Goal: Transaction & Acquisition: Book appointment/travel/reservation

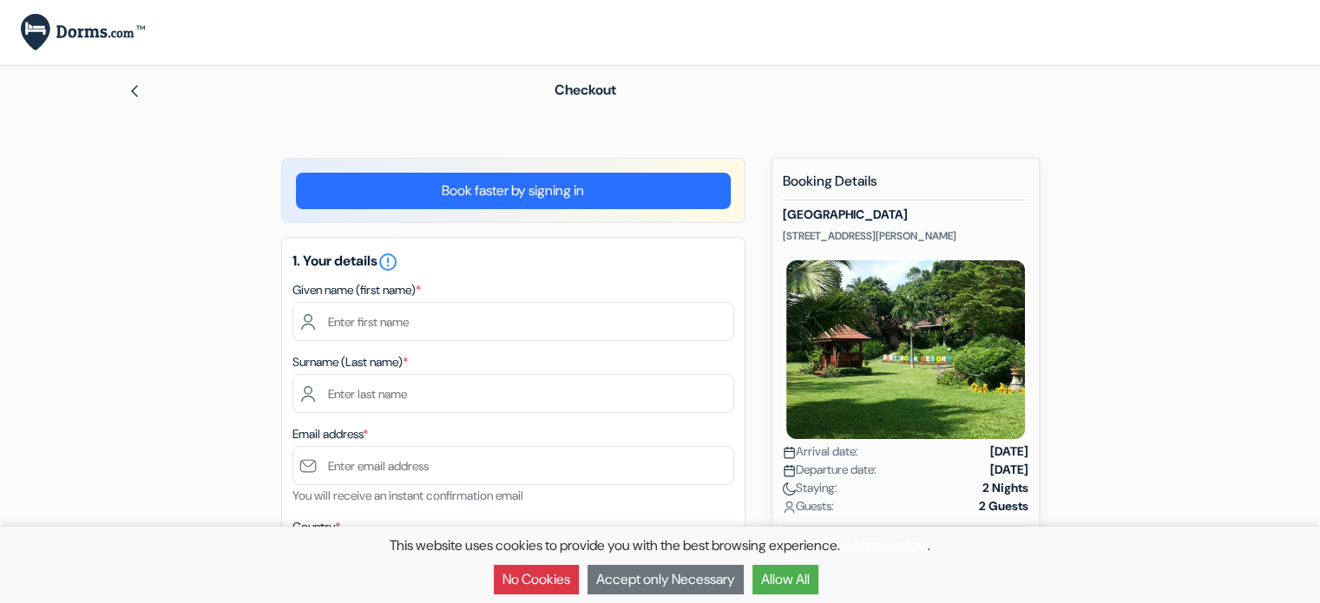
click at [132, 89] on img at bounding box center [135, 91] width 14 height 14
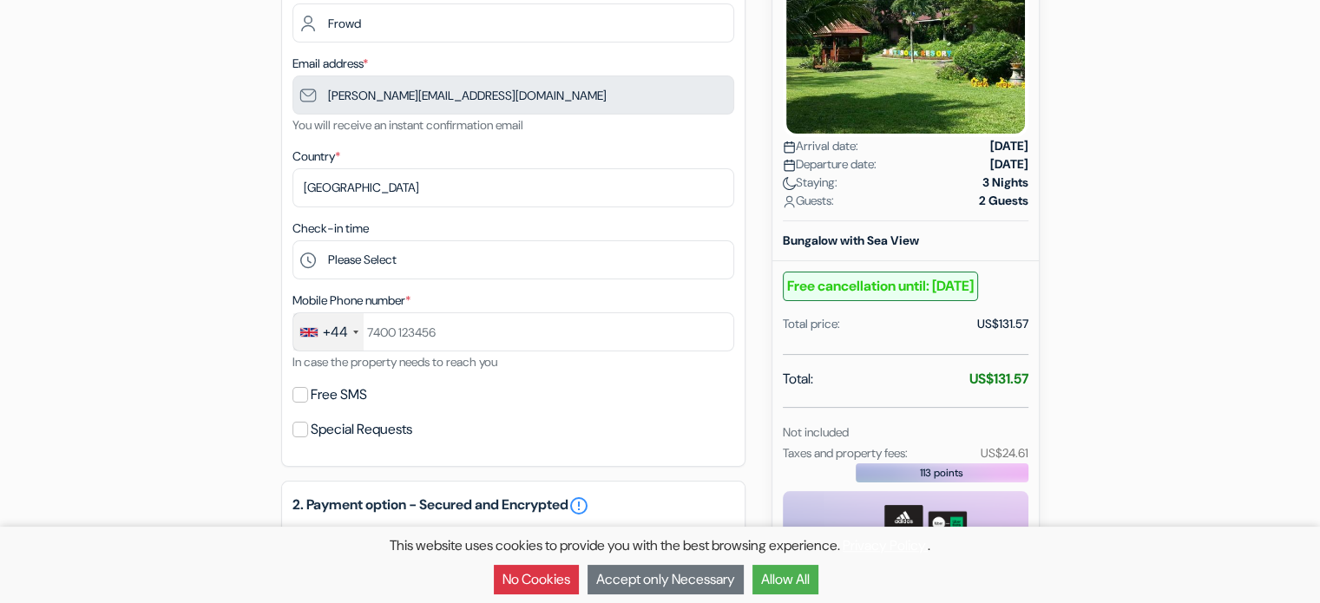
scroll to position [347, 0]
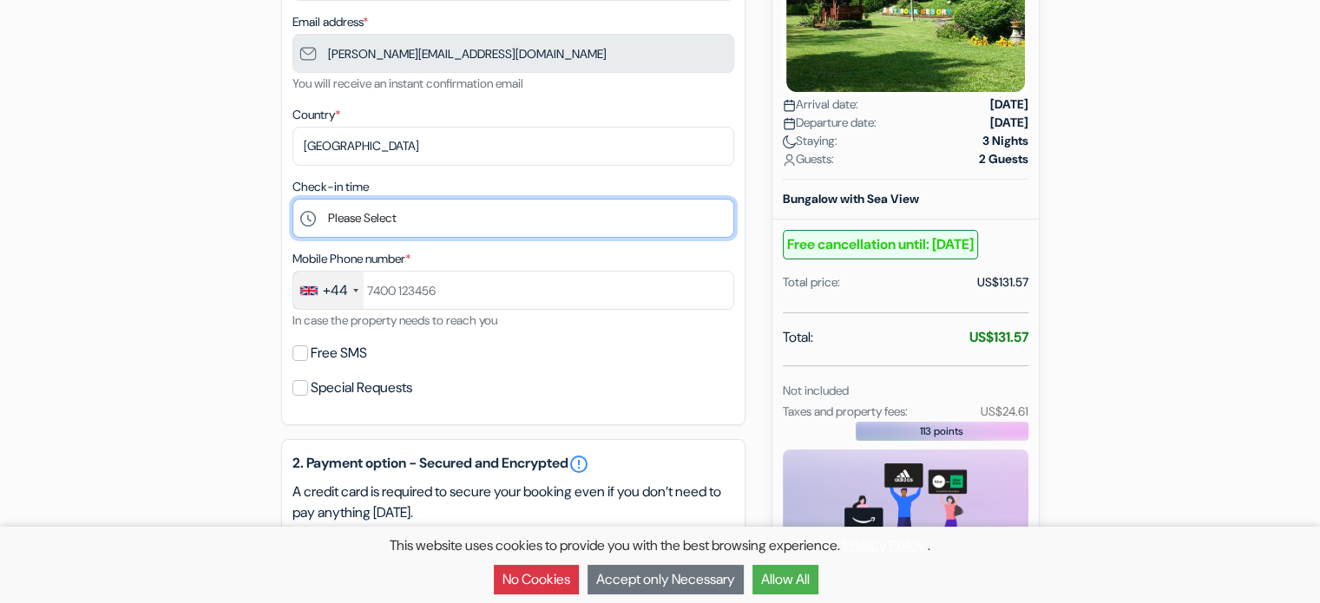
click at [423, 222] on select "Please Select 12:00 13:00 14:00 15:00 16:00 17:00 18:00 19:00 20:00 21:00 22:00…" at bounding box center [514, 218] width 442 height 39
select select "14"
click at [293, 200] on select "Please Select 12:00 13:00 14:00 15:00 16:00 17:00 18:00 19:00 20:00 21:00 22:00…" at bounding box center [514, 218] width 442 height 39
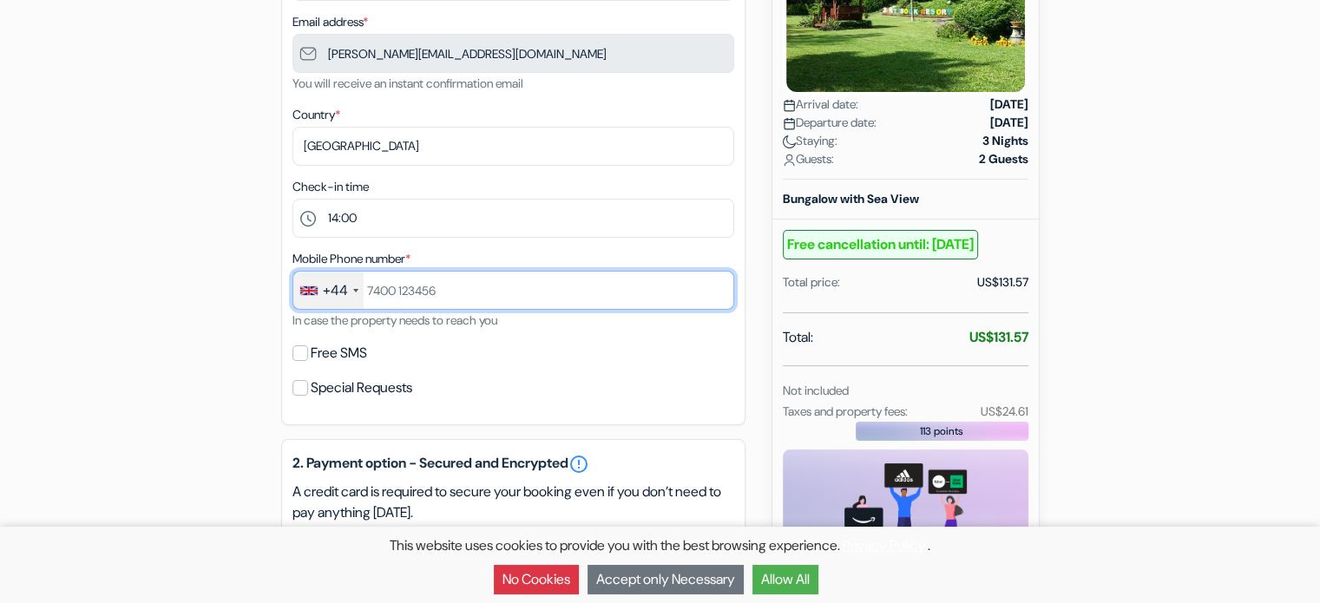
drag, startPoint x: 454, startPoint y: 294, endPoint x: 414, endPoint y: 287, distance: 40.5
click at [414, 287] on input "text" at bounding box center [514, 290] width 442 height 39
type input "[PHONE_NUMBER]"
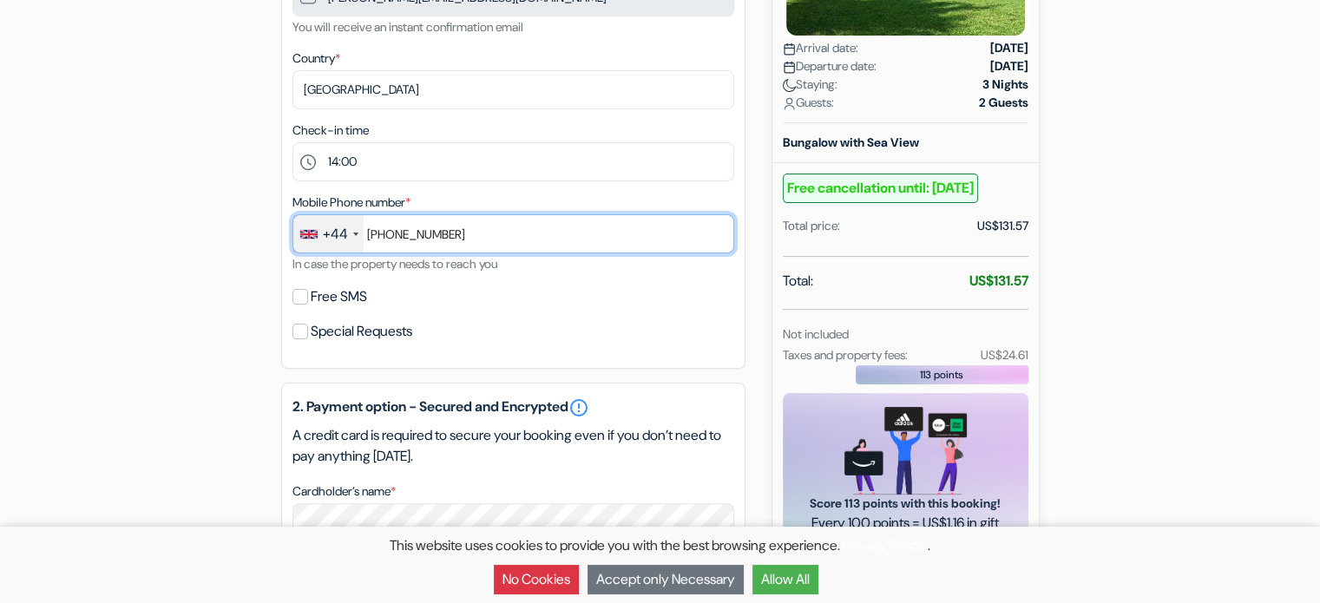
scroll to position [434, 0]
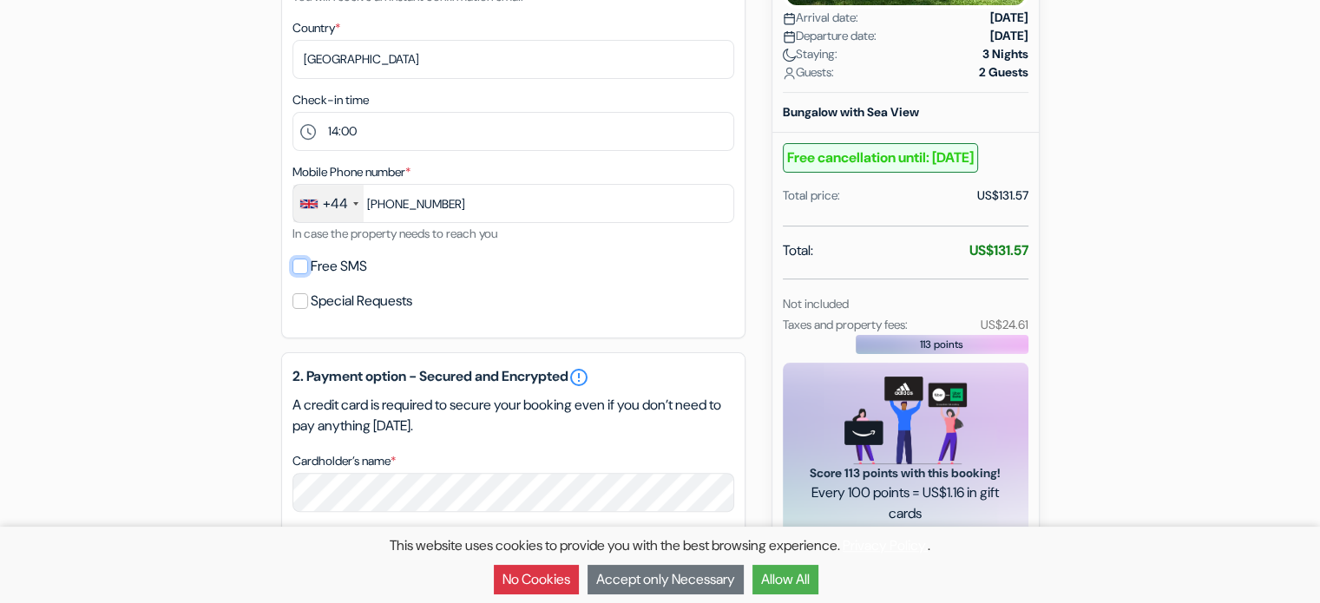
click at [305, 273] on input "Free SMS" at bounding box center [301, 267] width 16 height 16
checkbox input "true"
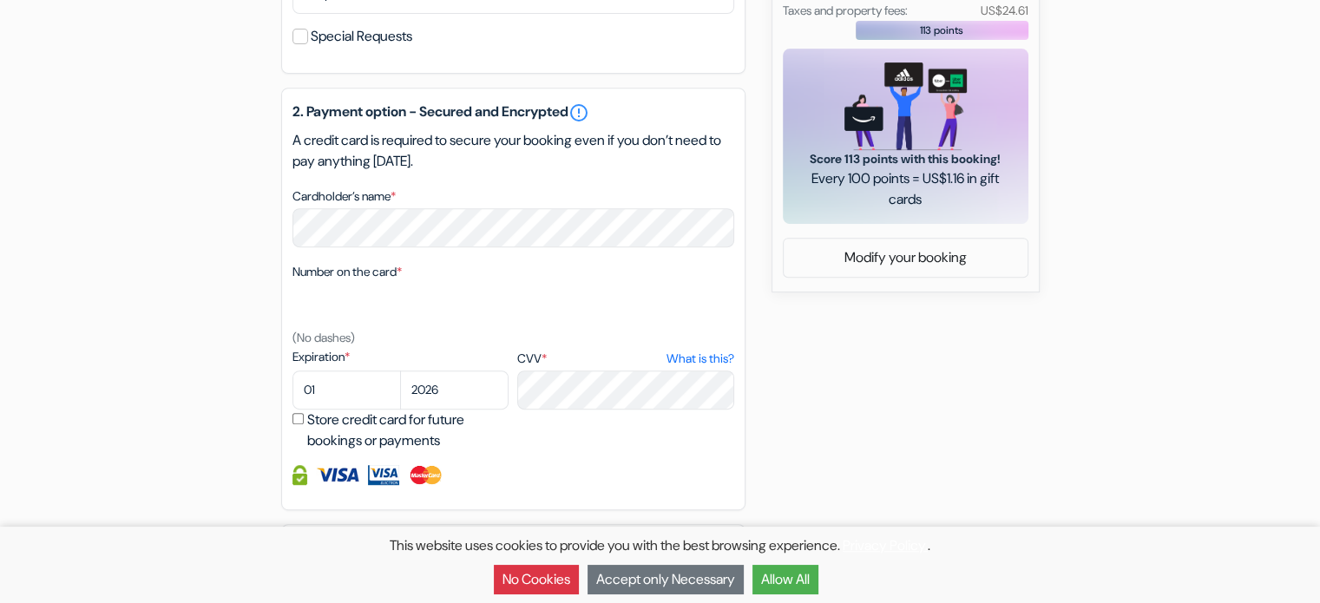
scroll to position [781, 0]
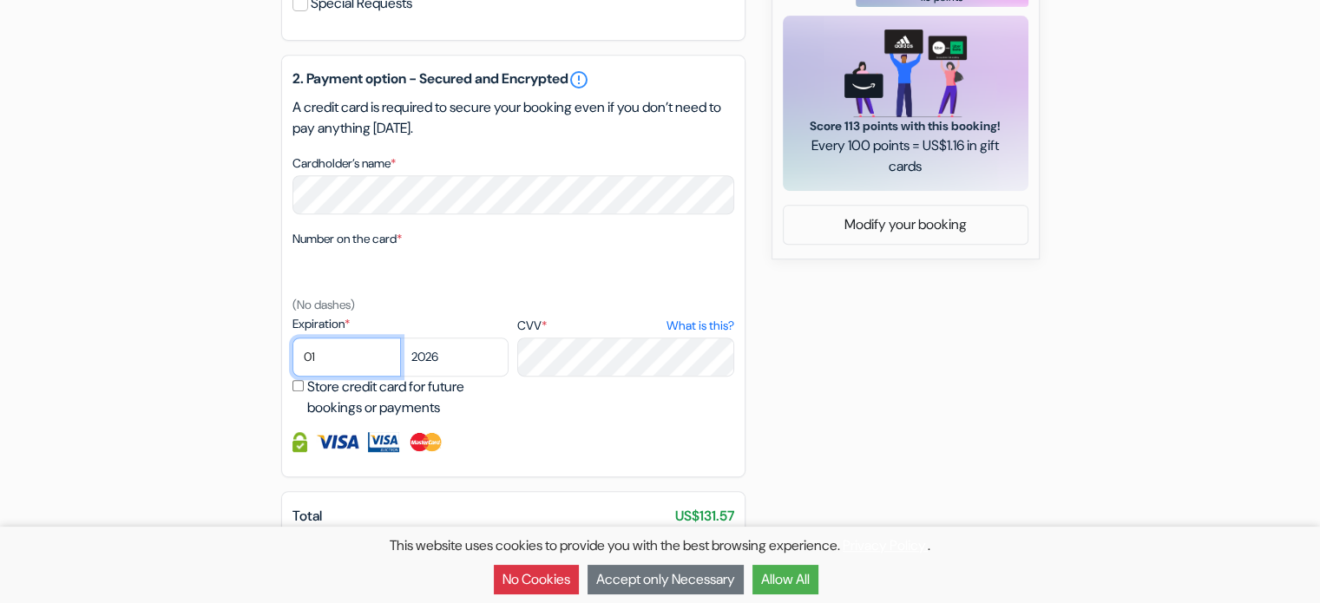
select select "06"
drag, startPoint x: 435, startPoint y: 360, endPoint x: 425, endPoint y: 362, distance: 10.6
click at [427, 361] on select "2025 2026 2027 2028 2029 2030 2031 2032 2033 2034 2035 2036 2037 2038 2039 2040…" at bounding box center [454, 357] width 109 height 39
select select "2028"
click at [400, 339] on select "2025 2026 2027 2028 2029 2030 2031 2032 2033 2034 2035 2036 2037 2038 2039 2040…" at bounding box center [454, 357] width 109 height 39
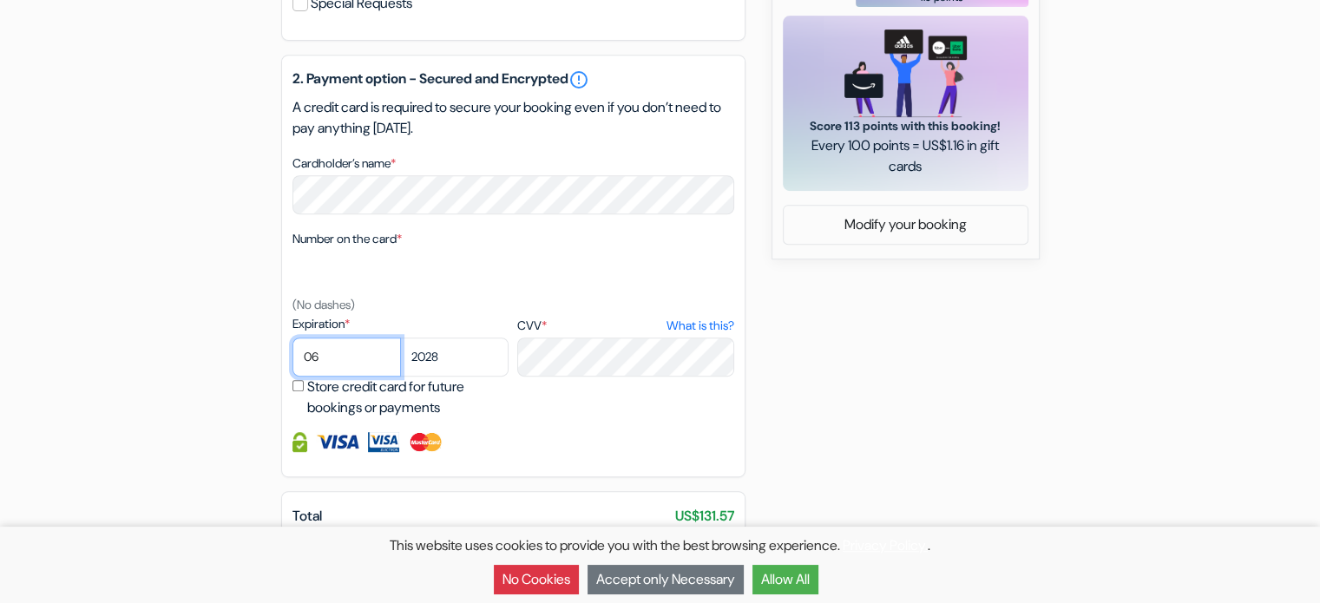
click at [321, 350] on select "01 02 03 04 05 06 07 08 09 10 11 12" at bounding box center [347, 357] width 109 height 39
select select "04"
click at [293, 339] on select "01 02 03 04 05 06 07 08 09 10 11 12" at bounding box center [347, 357] width 109 height 39
click at [570, 423] on div "2. Payment option - Secured and Encrypted error_outline A credit card is requir…" at bounding box center [513, 266] width 464 height 423
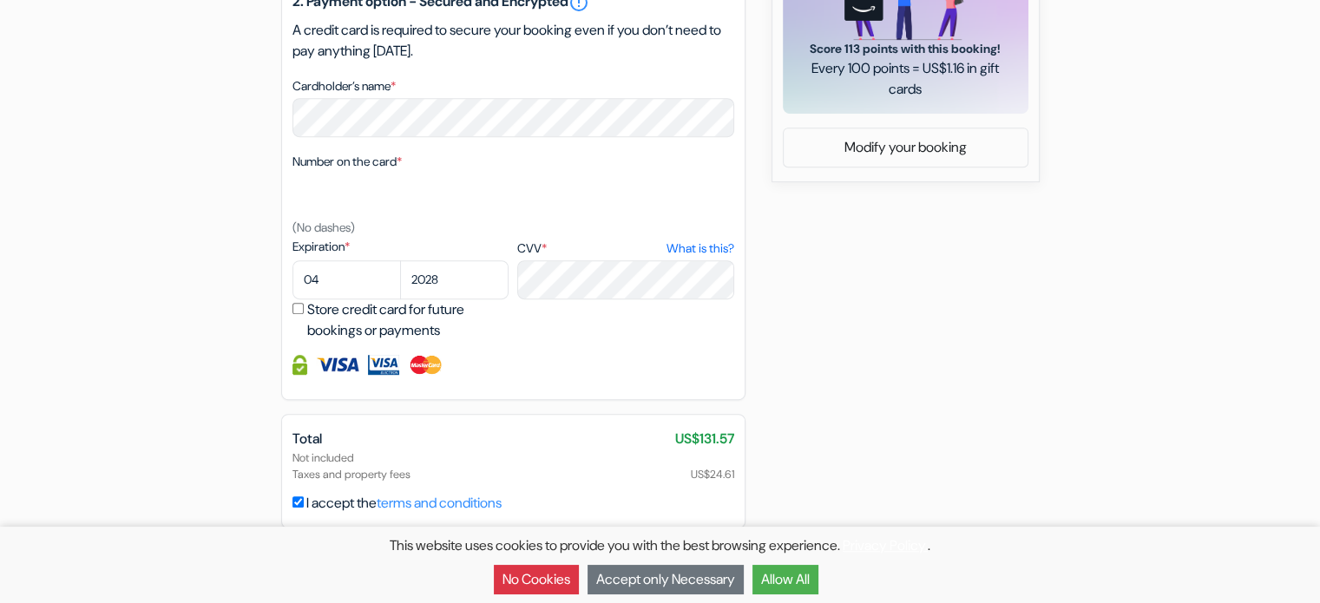
click at [818, 585] on button "Allow All" at bounding box center [786, 580] width 66 height 30
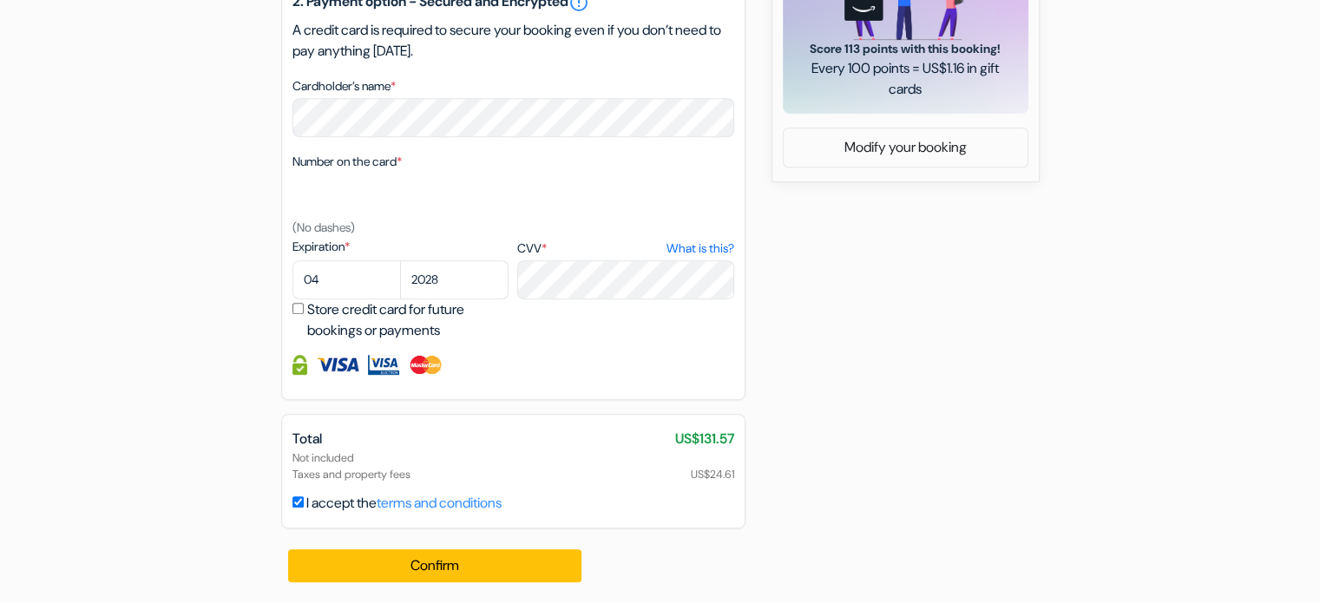
scroll to position [0, 0]
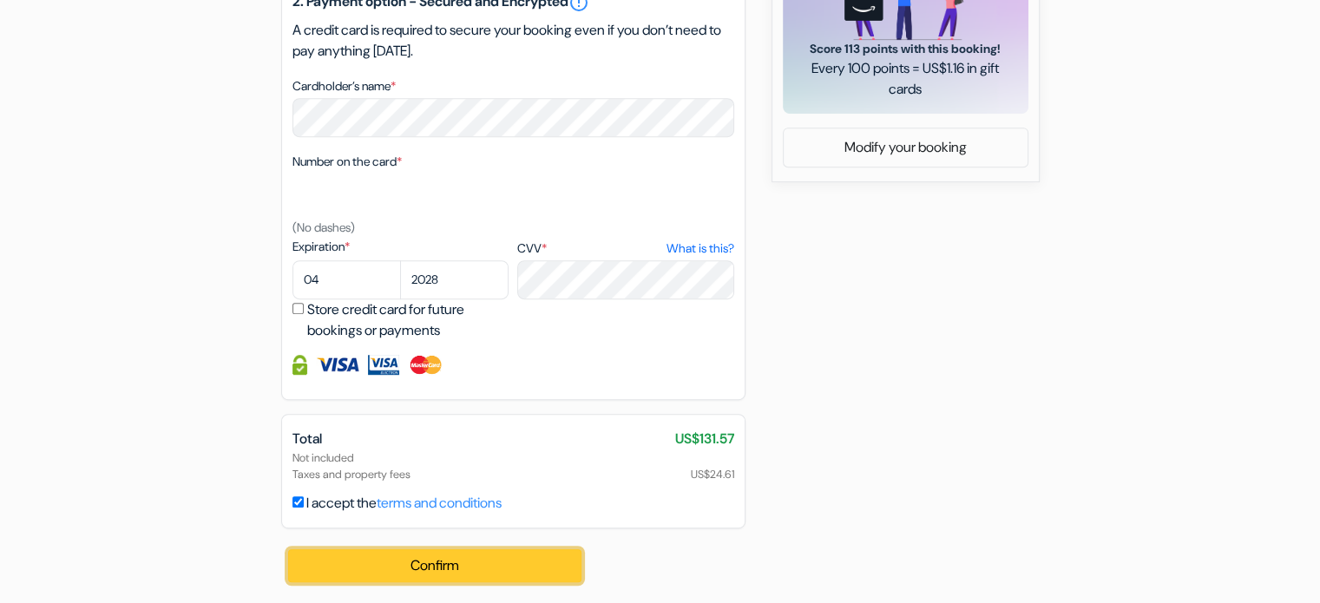
click at [451, 563] on button "Confirm Loading..." at bounding box center [435, 566] width 294 height 33
click at [479, 567] on button "Confirm Loading..." at bounding box center [435, 566] width 294 height 33
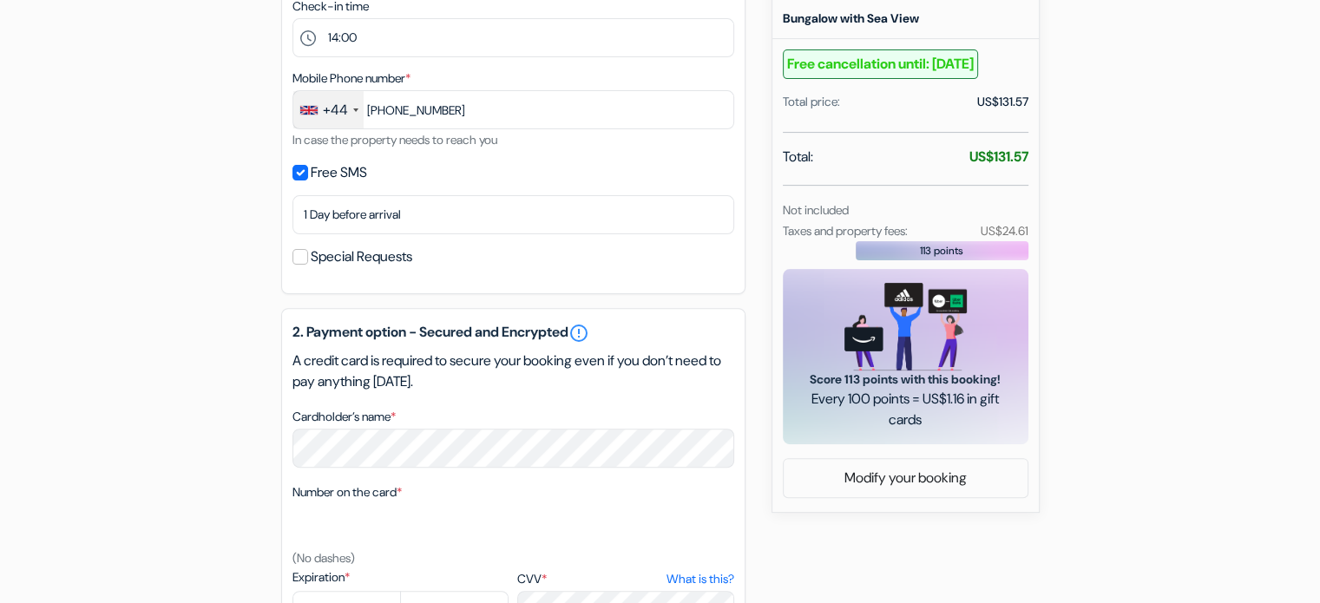
scroll to position [860, 0]
